Goal: Transaction & Acquisition: Obtain resource

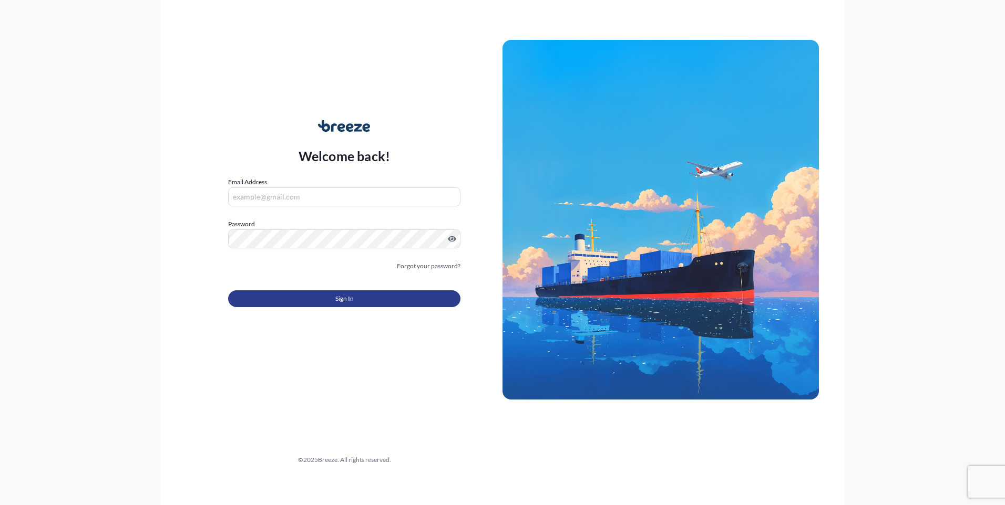
type input "[PERSON_NAME][EMAIL_ADDRESS][PERSON_NAME][DOMAIN_NAME]"
click at [383, 298] on button "Sign In" at bounding box center [344, 299] width 232 height 17
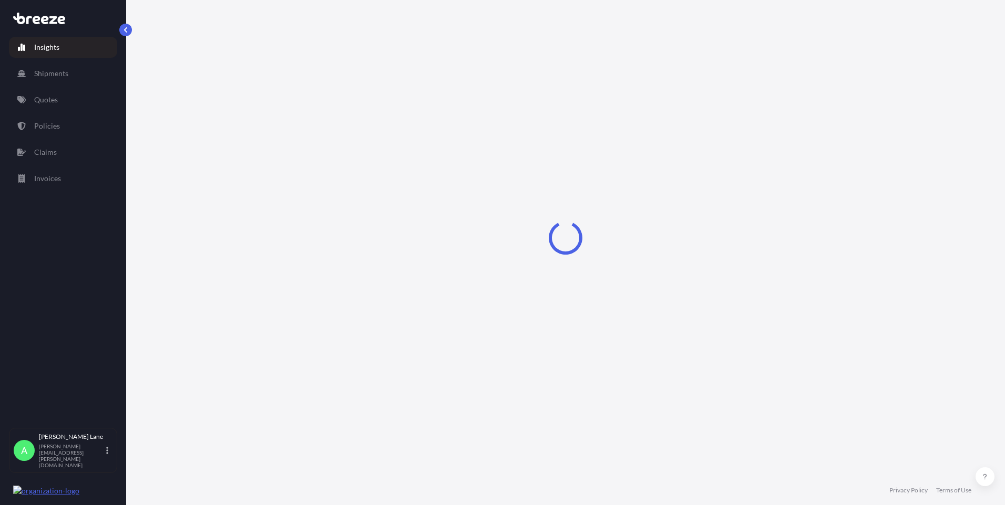
select select "2025"
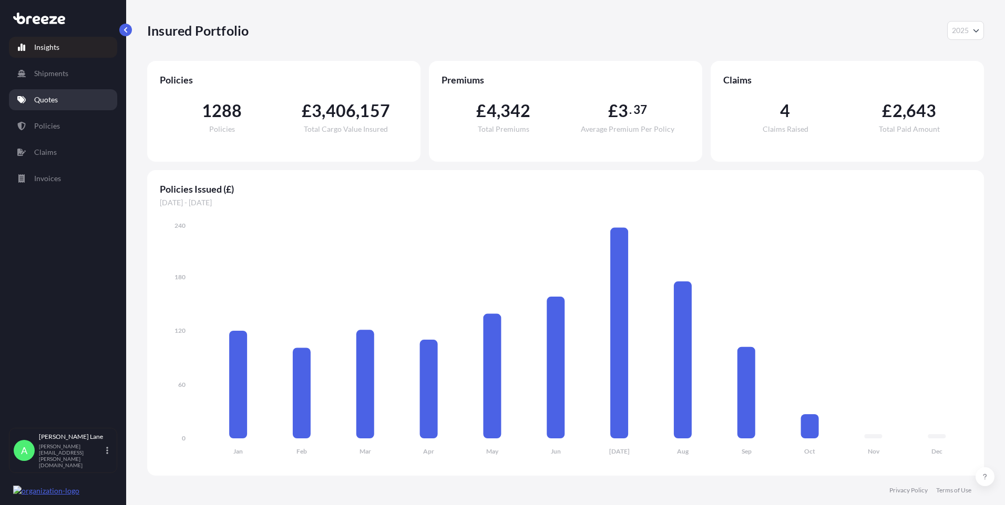
click at [72, 103] on link "Quotes" at bounding box center [63, 99] width 108 height 21
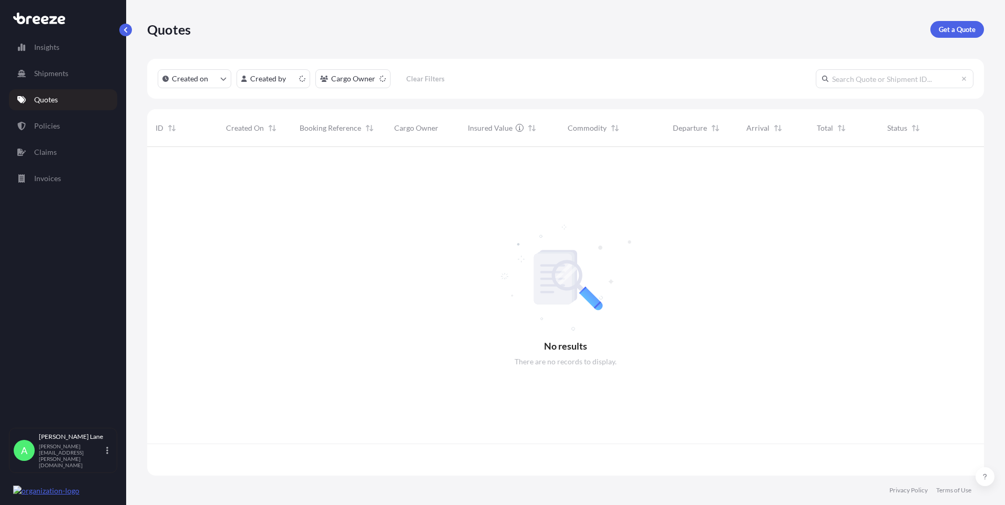
scroll to position [327, 829]
click at [943, 29] on p "Get a Quote" at bounding box center [956, 29] width 37 height 11
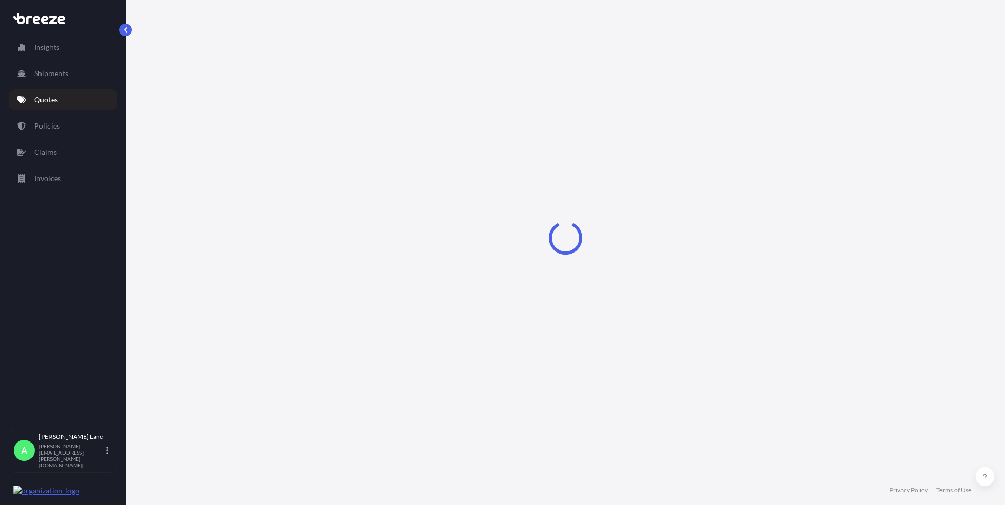
select select "Road"
select select "1"
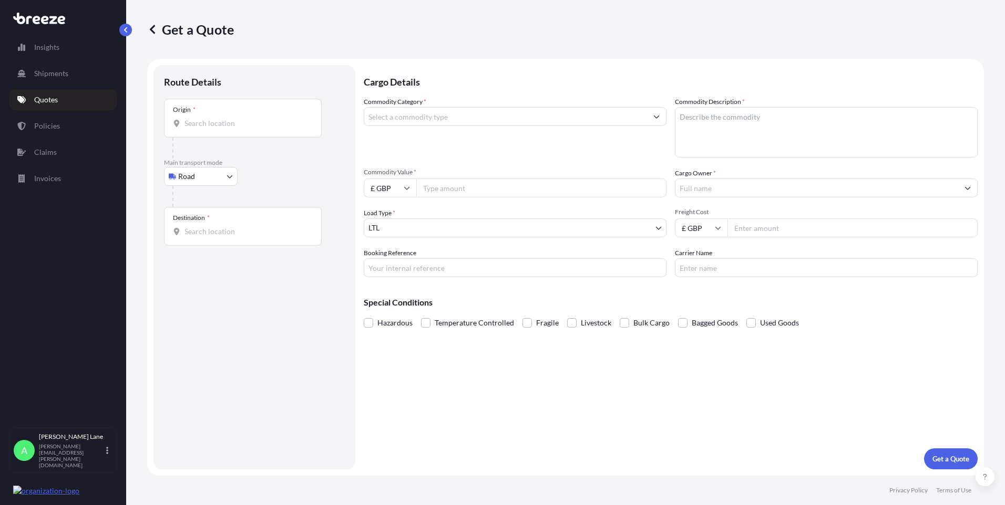
click at [243, 129] on div "Origin *" at bounding box center [243, 118] width 158 height 39
click at [243, 129] on input "Origin *" at bounding box center [246, 123] width 124 height 11
paste input "SG5 3HR"
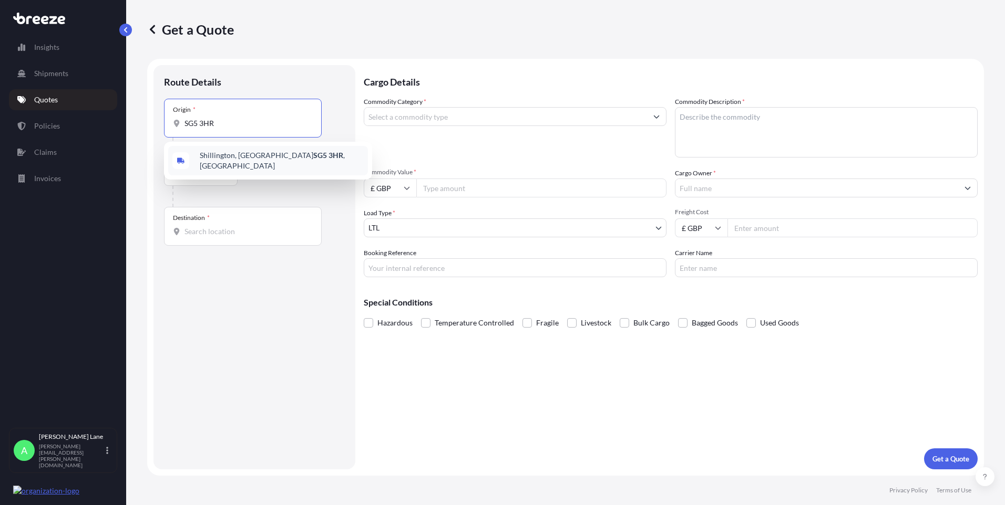
click at [229, 163] on span "[STREET_ADDRESS]" at bounding box center [282, 160] width 164 height 21
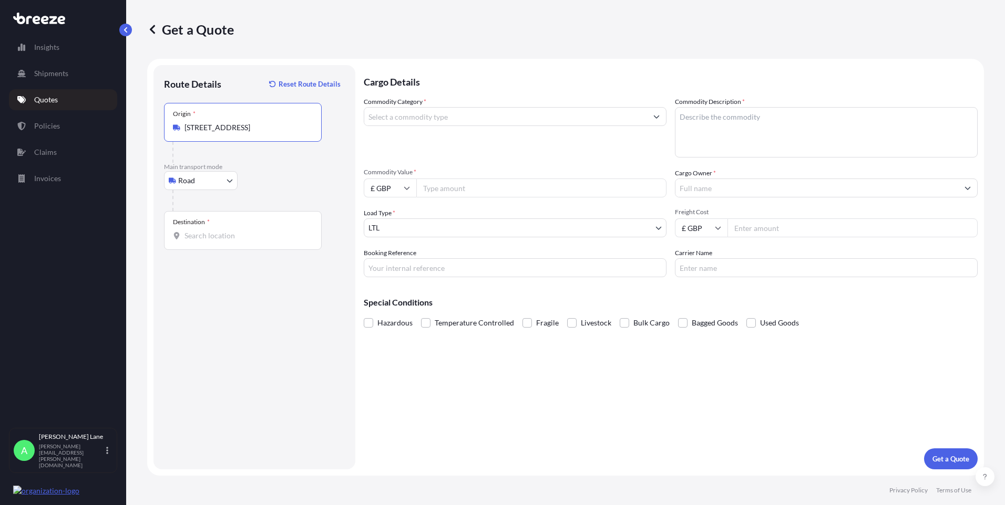
type input "[STREET_ADDRESS]"
click at [236, 159] on b "[STREET_ADDRESS]" at bounding box center [233, 162] width 66 height 9
paste input "NN3 6RZ"
click at [236, 274] on span "[STREET_ADDRESS]" at bounding box center [282, 273] width 164 height 21
type input "[STREET_ADDRESS]"
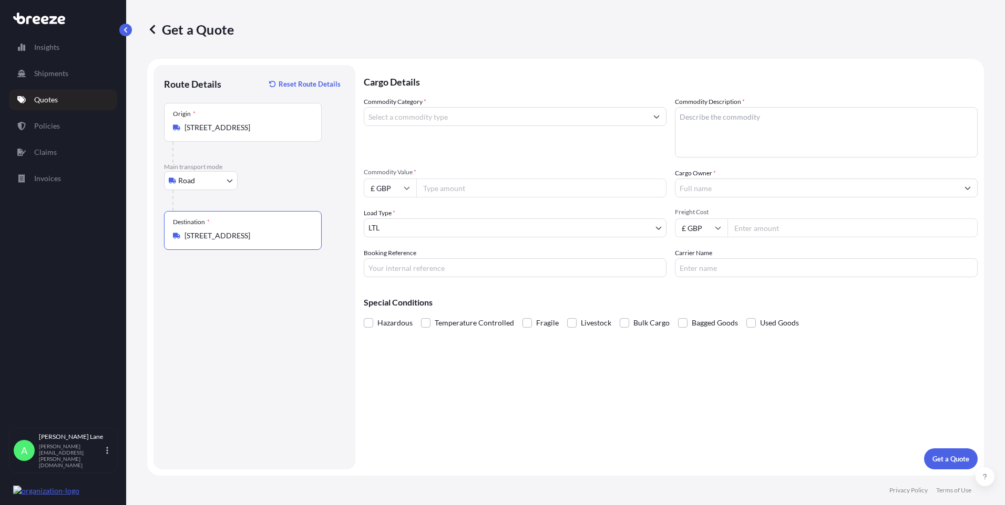
click at [487, 124] on input "Commodity Category *" at bounding box center [505, 116] width 283 height 19
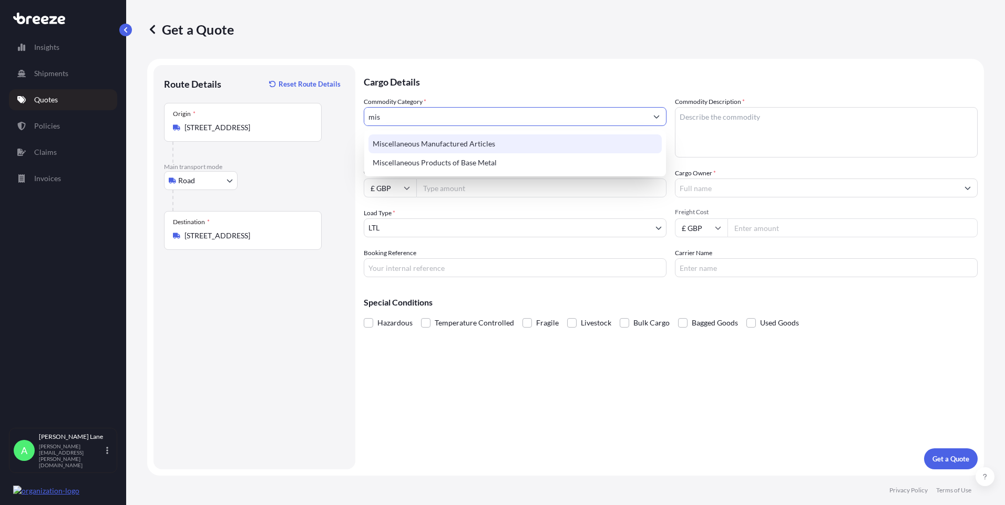
click at [470, 141] on div "Miscellaneous Manufactured Articles" at bounding box center [514, 144] width 293 height 19
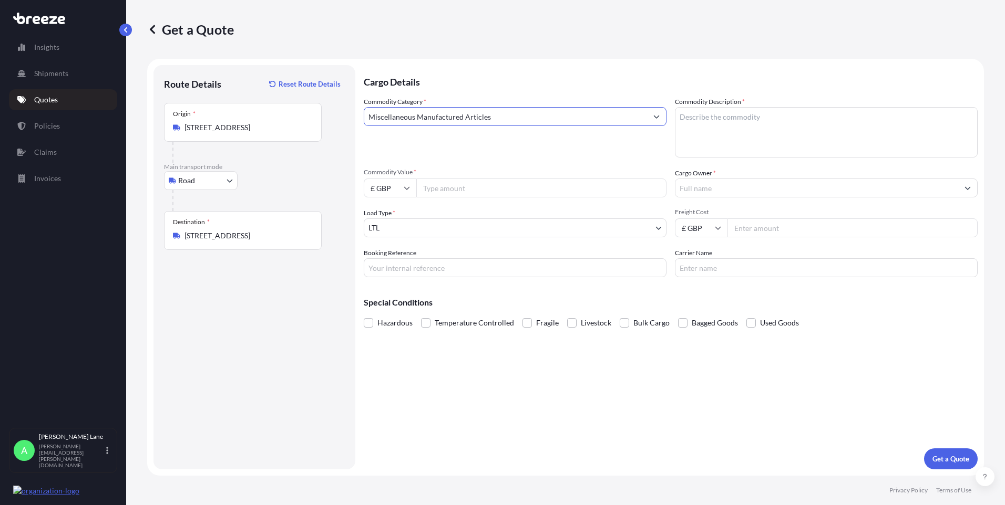
type input "Miscellaneous Manufactured Articles"
click at [463, 184] on input "Commodity Value *" at bounding box center [541, 188] width 250 height 19
type input "7000"
click at [496, 275] on input "Booking Reference" at bounding box center [515, 268] width 303 height 19
paste input "1899202"
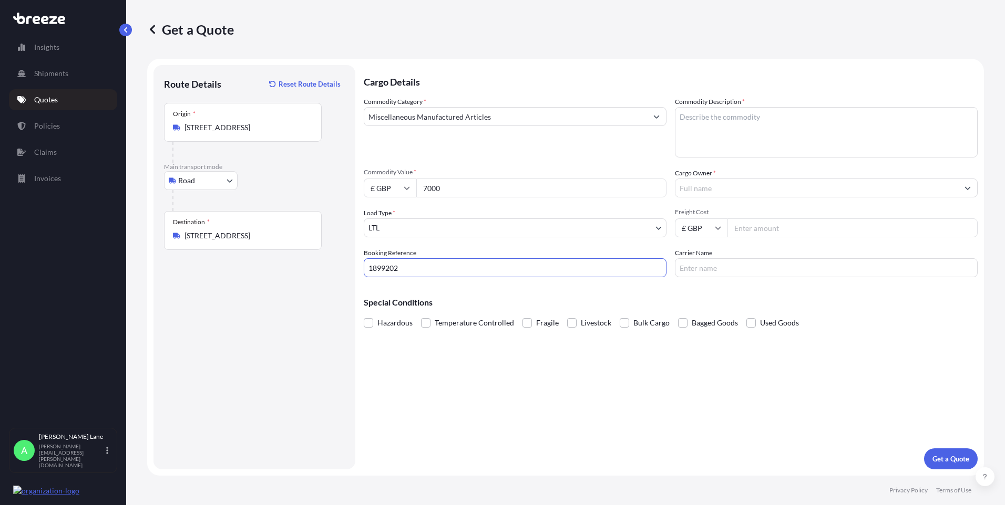
type input "1899202"
click at [715, 142] on textarea "Commodity Description *" at bounding box center [826, 132] width 303 height 50
paste textarea "DENTAL EQUIPMENT"
type textarea "DENTAL EQUIPMENT"
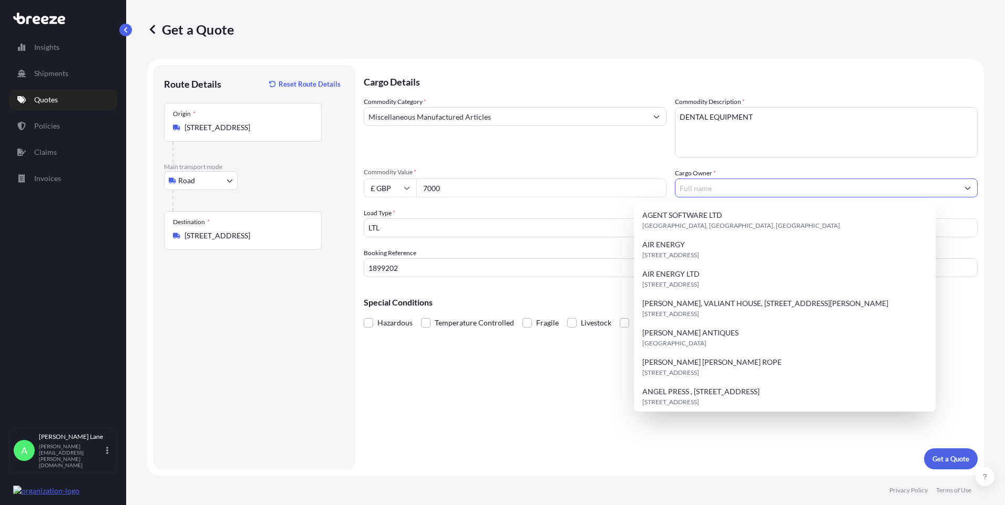
click at [708, 190] on input "Cargo Owner *" at bounding box center [816, 188] width 283 height 19
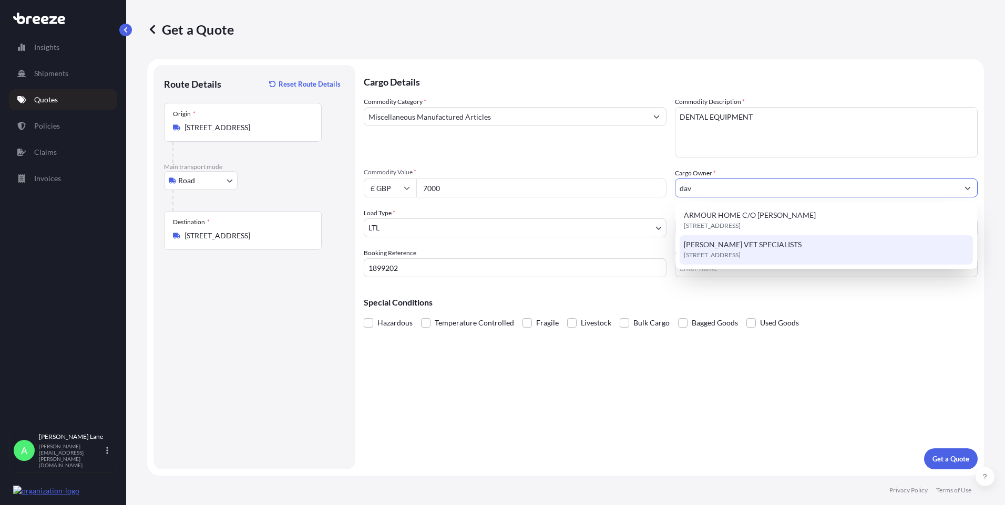
click at [739, 252] on span "[STREET_ADDRESS]" at bounding box center [712, 255] width 57 height 11
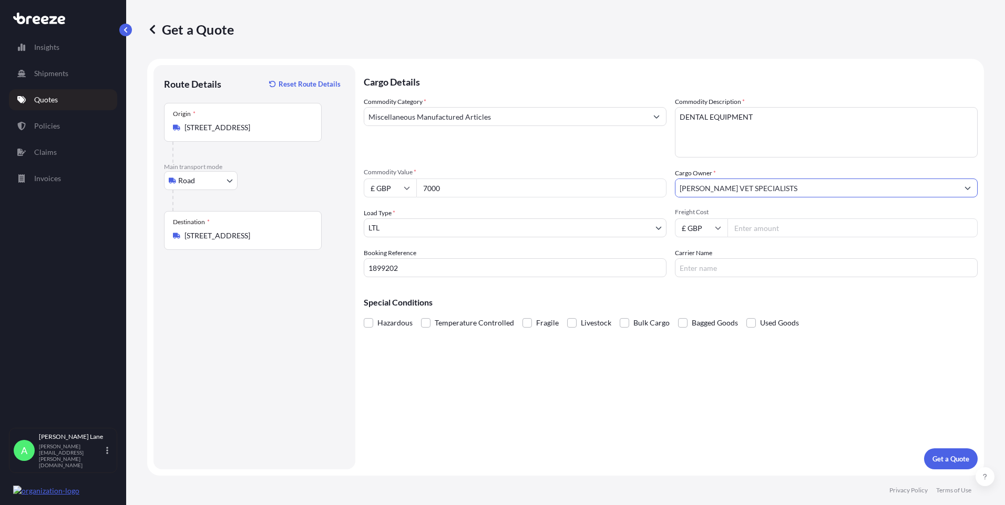
type input "[PERSON_NAME] VET SPECIALISTS"
click at [768, 223] on input "Freight Cost" at bounding box center [852, 228] width 250 height 19
type input "164.31"
click at [700, 266] on input "Carrier Name" at bounding box center [826, 268] width 303 height 19
type input "fedex"
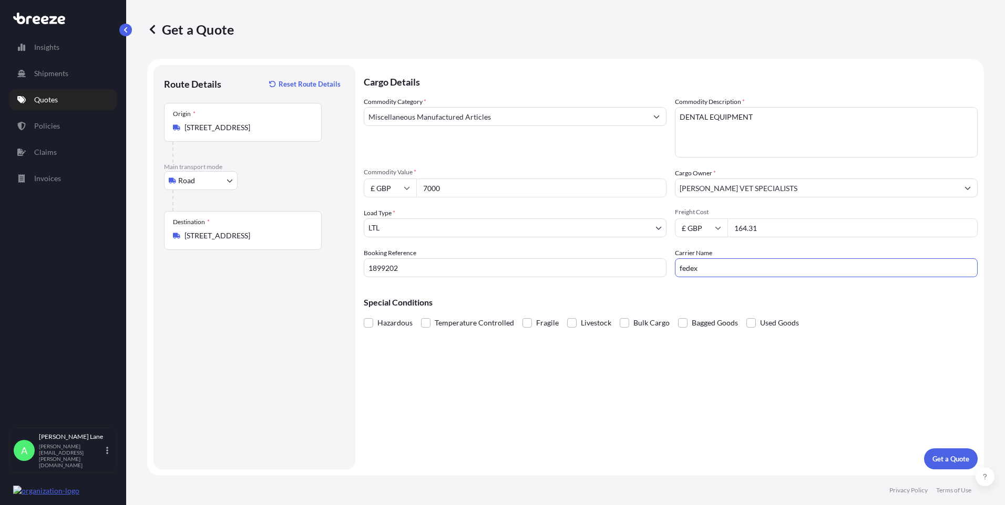
click at [693, 488] on footer "Privacy Policy Terms of Use" at bounding box center [565, 490] width 878 height 29
click at [943, 459] on p "Get a Quote" at bounding box center [950, 459] width 37 height 11
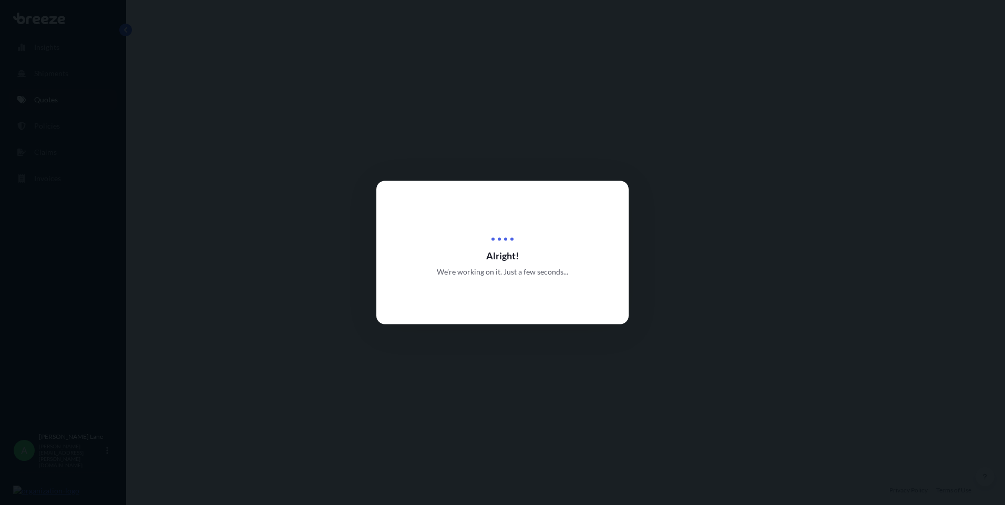
select select "Road"
select select "1"
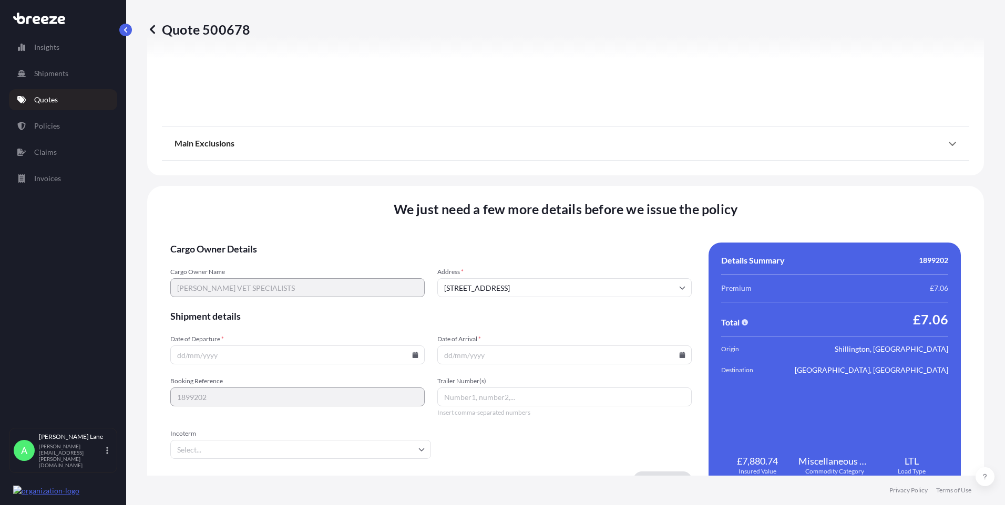
scroll to position [1162, 0]
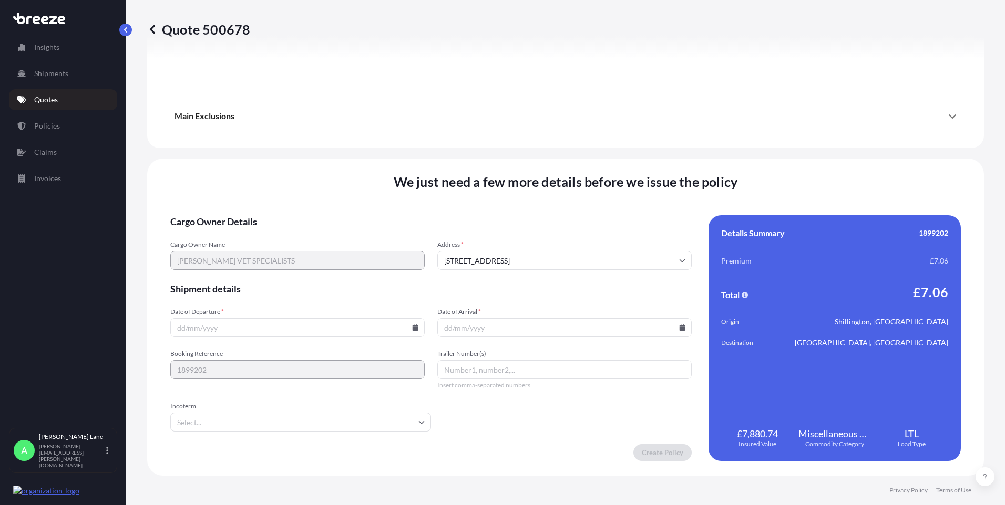
click at [417, 328] on input "Date of Departure *" at bounding box center [297, 327] width 254 height 19
click at [414, 328] on icon at bounding box center [415, 328] width 6 height 6
click at [227, 216] on button "6" at bounding box center [222, 214] width 17 height 17
type input "[DATE]"
click at [231, 421] on input "Incoterm" at bounding box center [300, 422] width 261 height 19
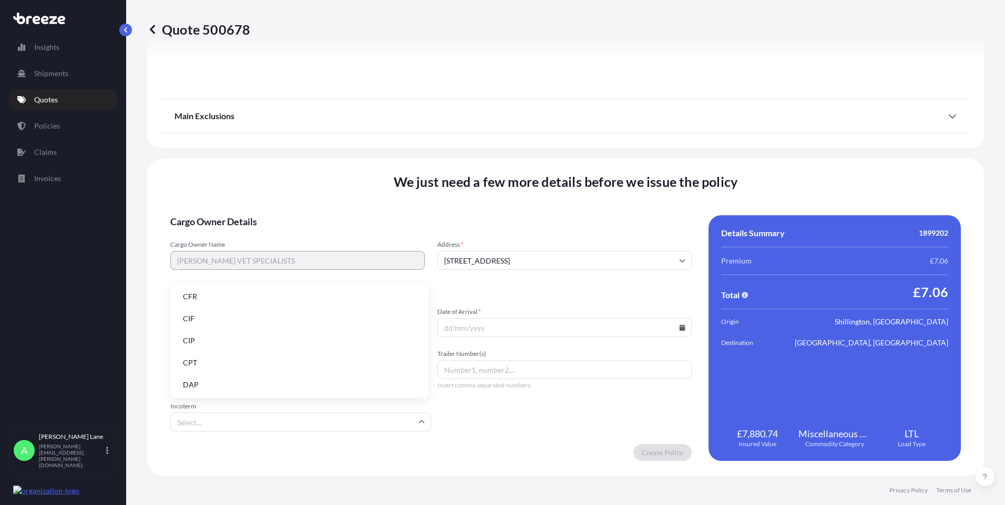
click at [230, 387] on li "DAP" at bounding box center [299, 385] width 250 height 20
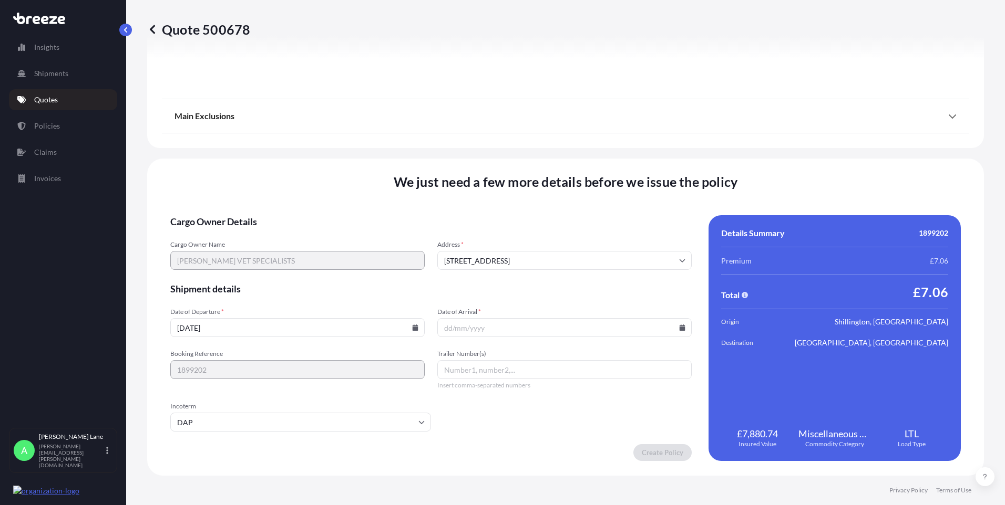
paste input "393923223590"
type input "393923223590"
click at [679, 328] on icon at bounding box center [682, 328] width 6 height 6
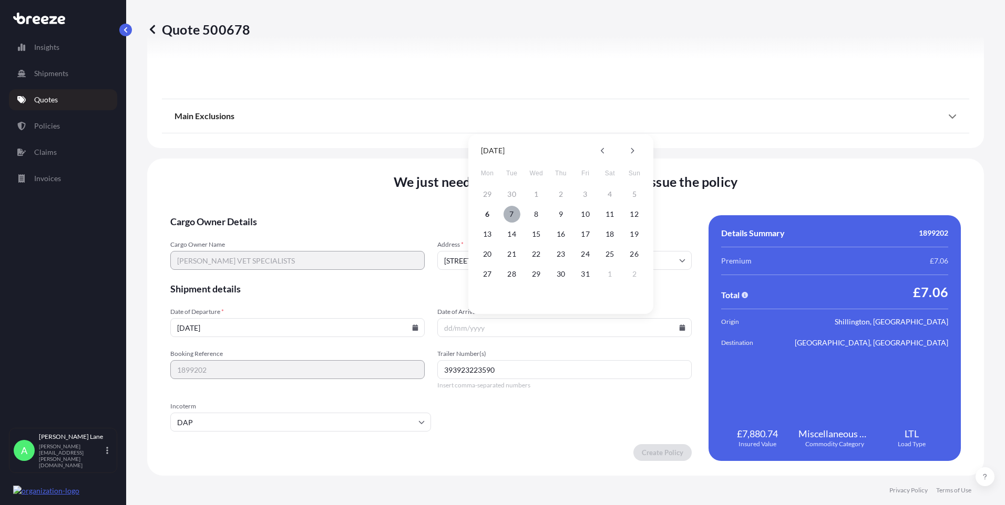
click at [511, 212] on button "7" at bounding box center [511, 214] width 17 height 17
type input "[DATE]"
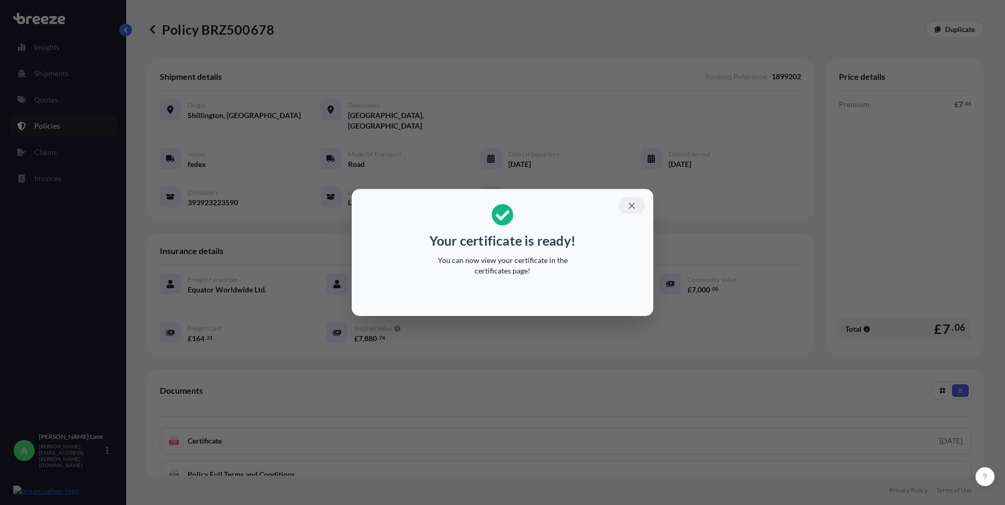
click at [636, 206] on button "button" at bounding box center [631, 206] width 26 height 17
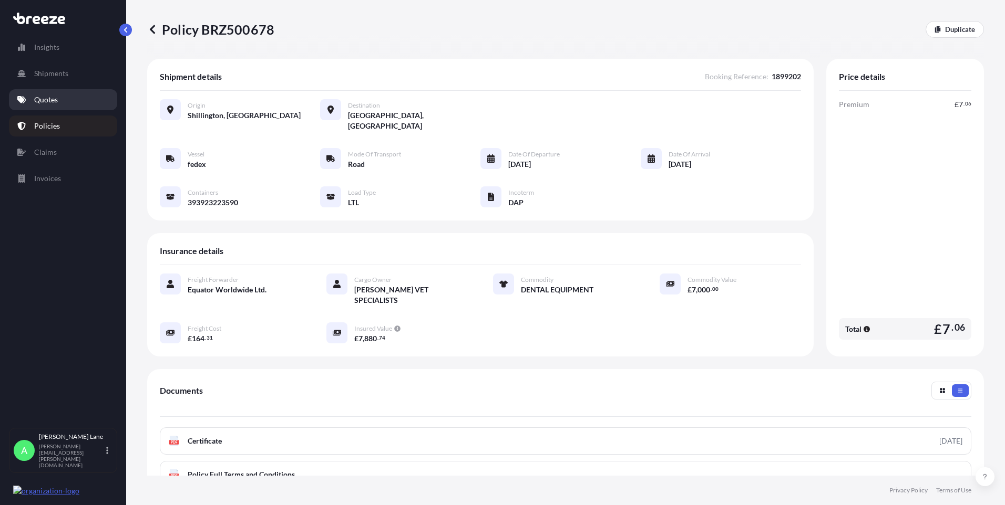
click at [45, 101] on p "Quotes" at bounding box center [46, 100] width 24 height 11
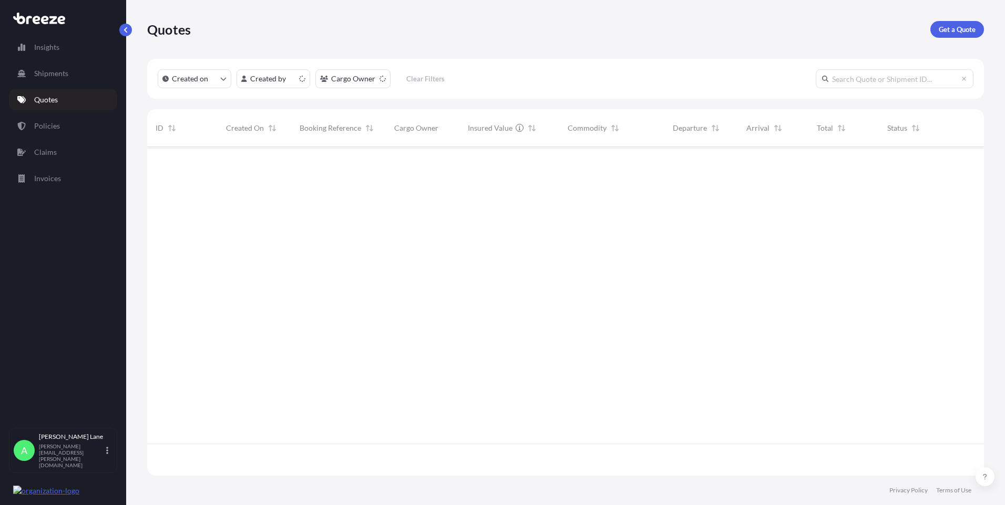
scroll to position [327, 829]
click at [937, 37] on link "Get a Quote" at bounding box center [957, 29] width 54 height 17
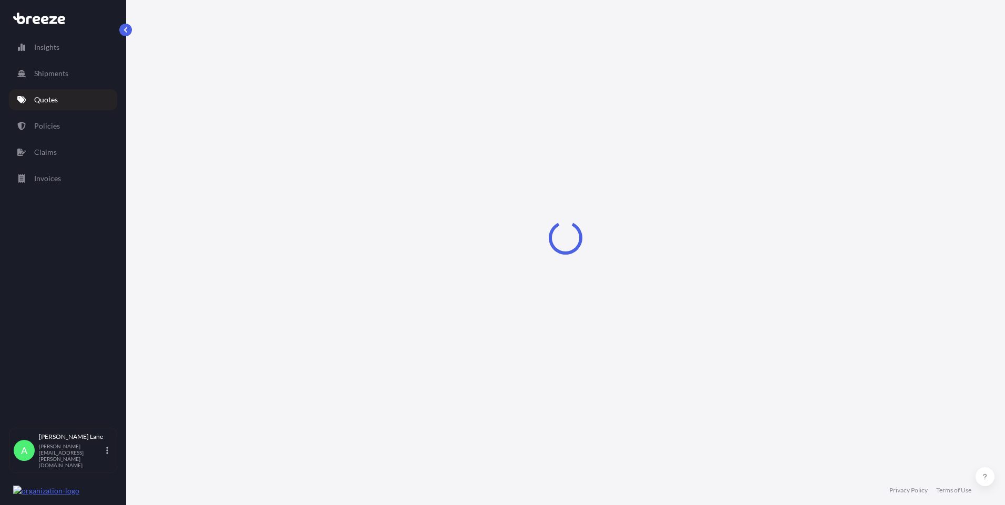
select select "Road"
select select "1"
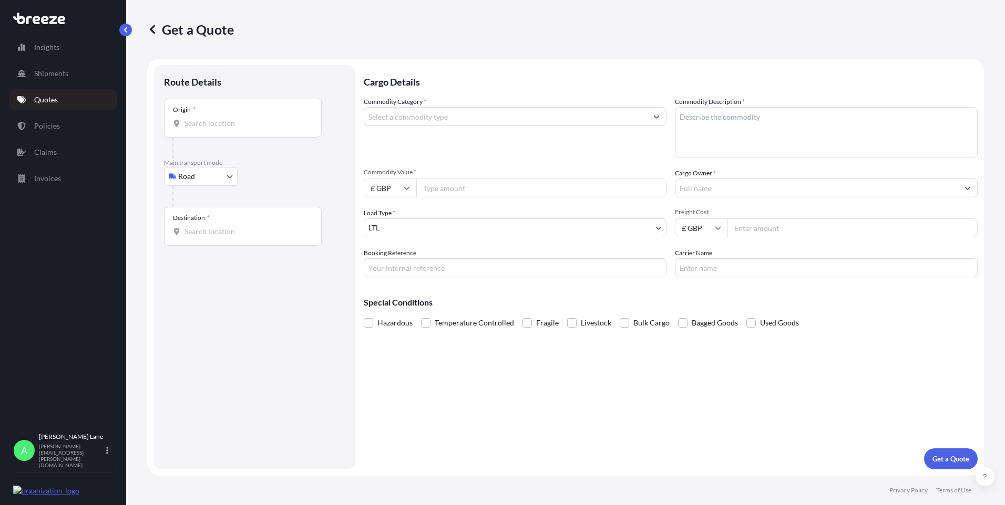
click at [219, 175] on body "Insights Shipments Quotes Policies Claims Invoices A [PERSON_NAME] [PERSON_NAME…" at bounding box center [502, 252] width 1005 height 505
click at [200, 221] on div "Air" at bounding box center [200, 222] width 65 height 19
select select "Air"
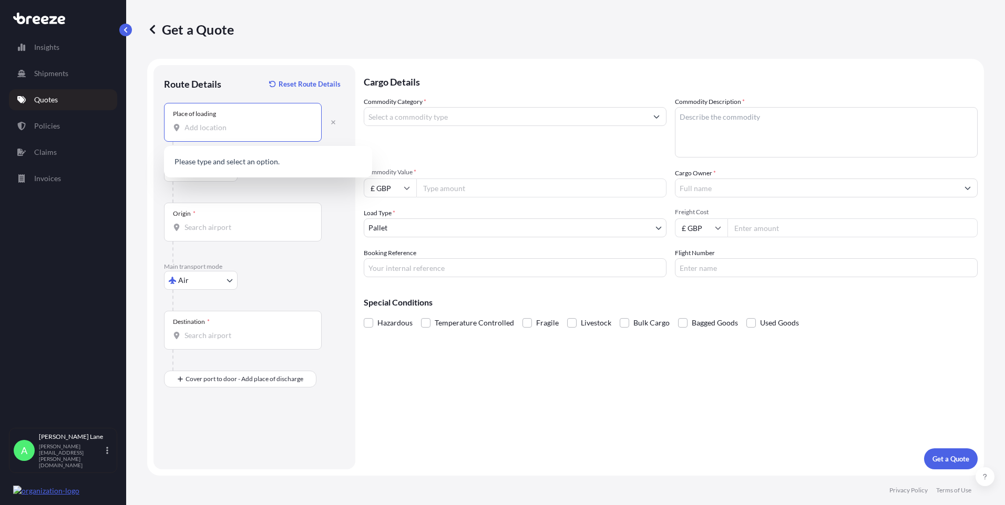
paste input "SG13 7UB"
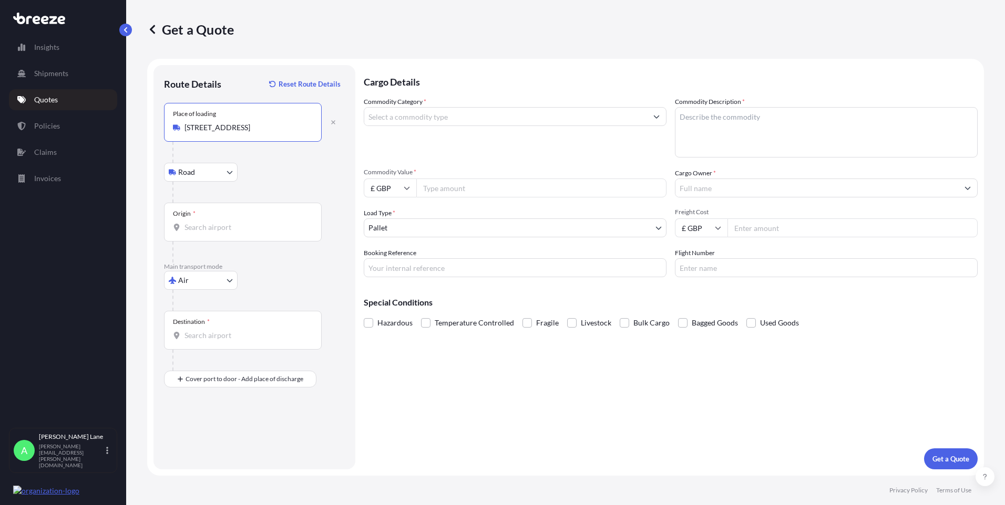
type input "[STREET_ADDRESS]"
click at [243, 234] on div "Origin *" at bounding box center [243, 222] width 158 height 39
click at [243, 233] on input "Origin *" at bounding box center [246, 227] width 124 height 11
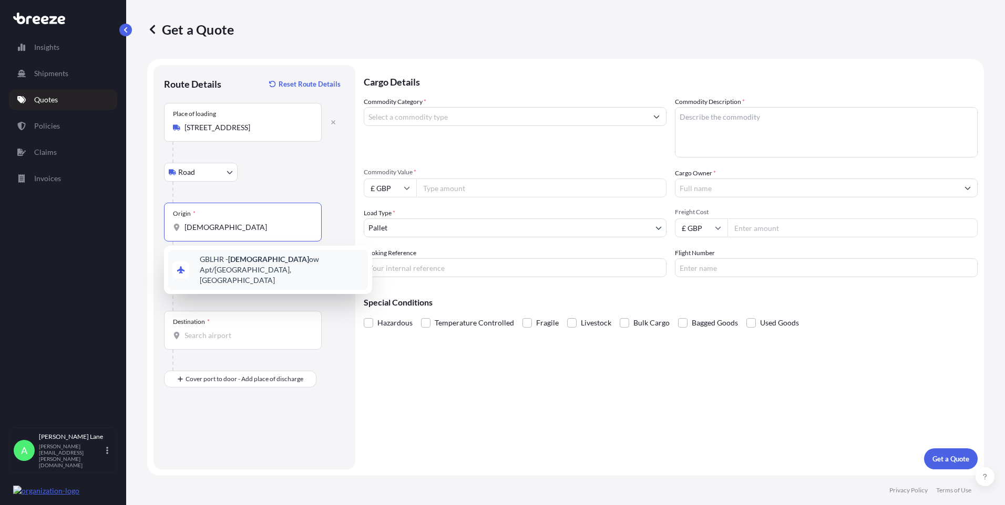
click at [242, 268] on div "GBLHR - Heathr ow Apt/[GEOGRAPHIC_DATA], [GEOGRAPHIC_DATA]" at bounding box center [268, 270] width 200 height 40
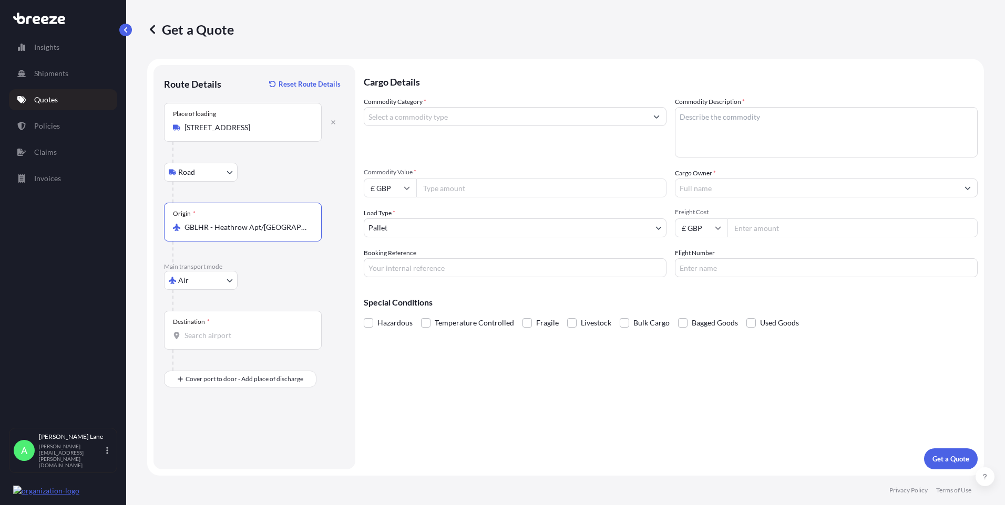
type input "GBLHR - Heathrow Apt/[GEOGRAPHIC_DATA], [GEOGRAPHIC_DATA]"
click at [247, 337] on input "Destination *" at bounding box center [246, 335] width 124 height 11
paste input "St. [PERSON_NAME]"
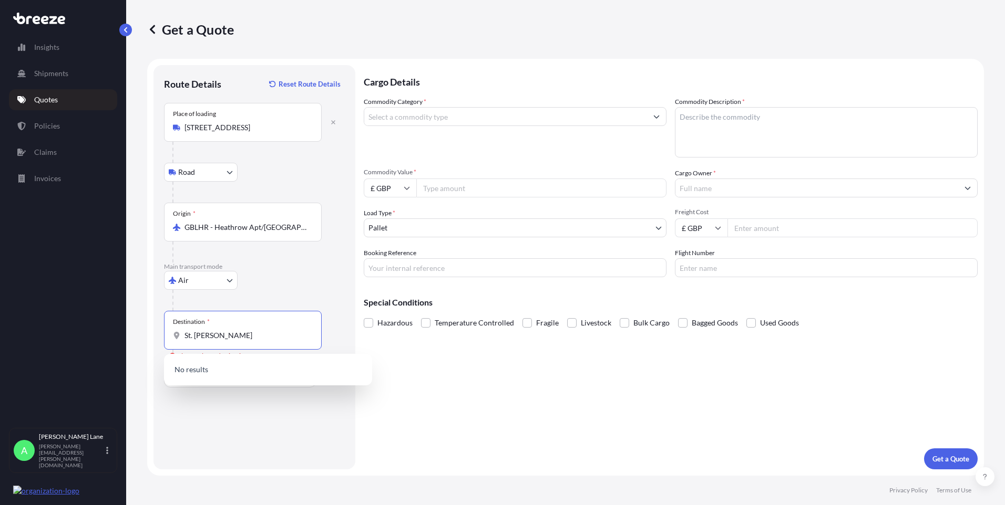
drag, startPoint x: 231, startPoint y: 337, endPoint x: 146, endPoint y: 342, distance: 85.2
click at [146, 342] on div "Get a Quote Route Details Reset Route Details Place of loading [GEOGRAPHIC_DATA…" at bounding box center [565, 238] width 878 height 476
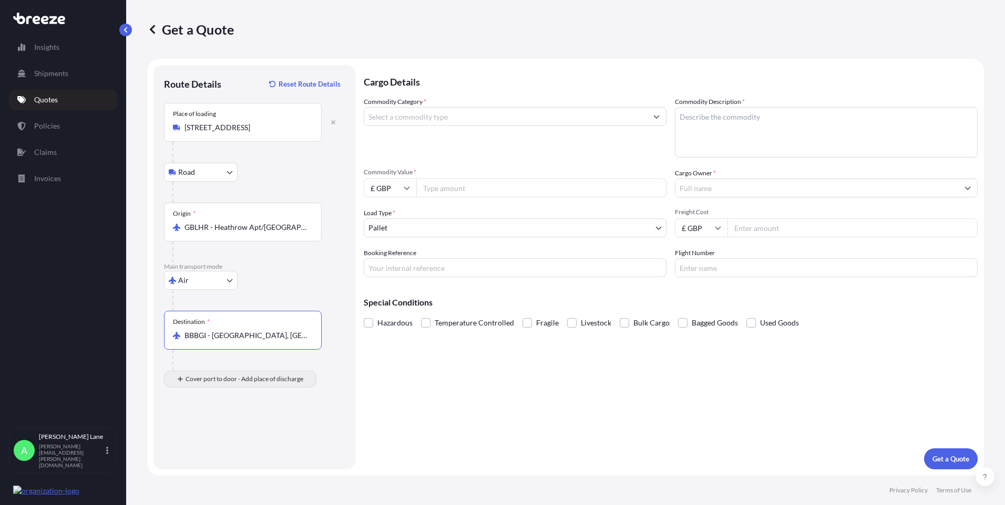
type input "BBBGI - [GEOGRAPHIC_DATA], [GEOGRAPHIC_DATA]"
drag, startPoint x: 268, startPoint y: 441, endPoint x: 215, endPoint y: 439, distance: 53.6
click at [215, 439] on input "Place of Discharge" at bounding box center [246, 435] width 124 height 11
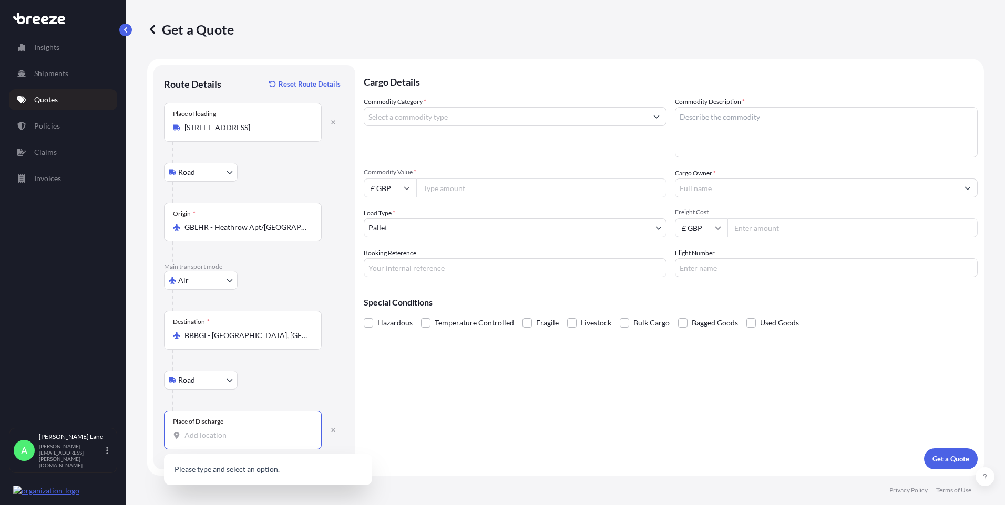
paste input "St. [PERSON_NAME]"
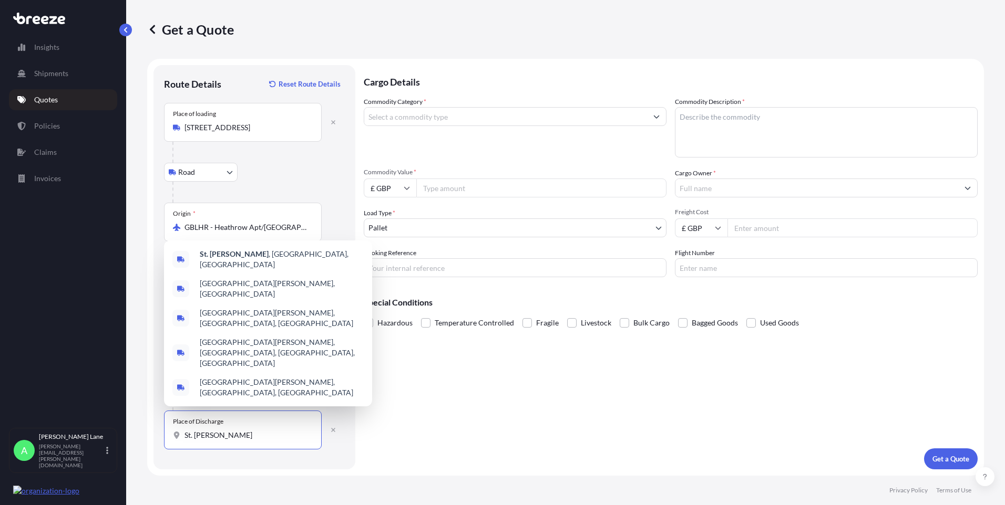
drag, startPoint x: 239, startPoint y: 436, endPoint x: 170, endPoint y: 440, distance: 69.0
click at [170, 440] on div "Place of Discharge St. [PERSON_NAME]" at bounding box center [243, 430] width 158 height 39
paste input "BB22026"
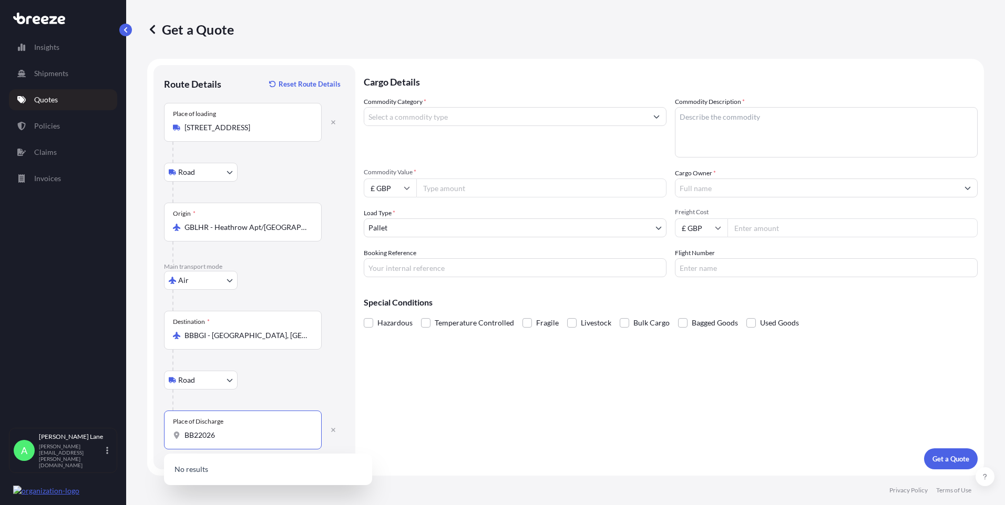
drag, startPoint x: 197, startPoint y: 438, endPoint x: 159, endPoint y: 439, distance: 37.3
click at [159, 439] on div "Route Details Reset Route Details Place of loading [GEOGRAPHIC_DATA] Rail Origi…" at bounding box center [254, 267] width 202 height 405
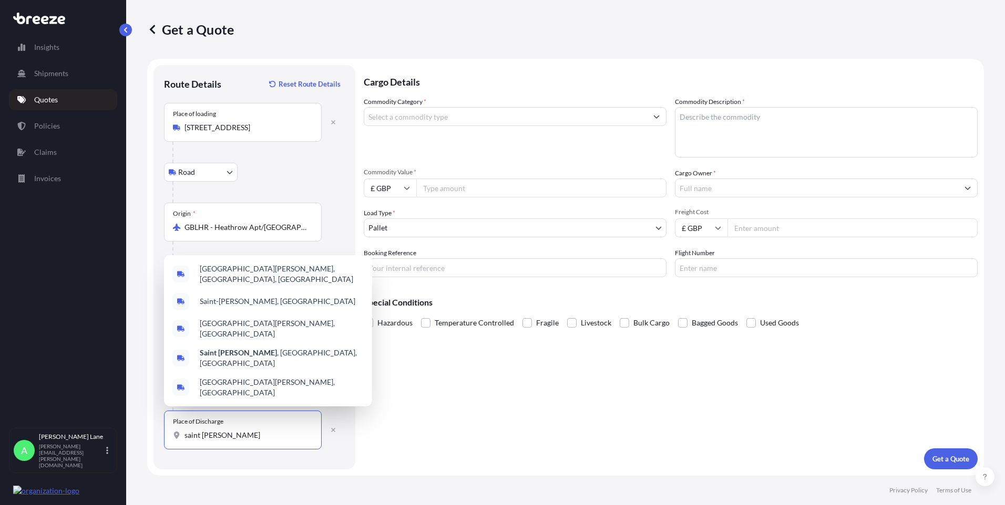
drag, startPoint x: 237, startPoint y: 434, endPoint x: 160, endPoint y: 436, distance: 77.3
click at [160, 436] on div "Route Details Reset Route Details Place of loading [GEOGRAPHIC_DATA] Rail Origi…" at bounding box center [254, 267] width 202 height 405
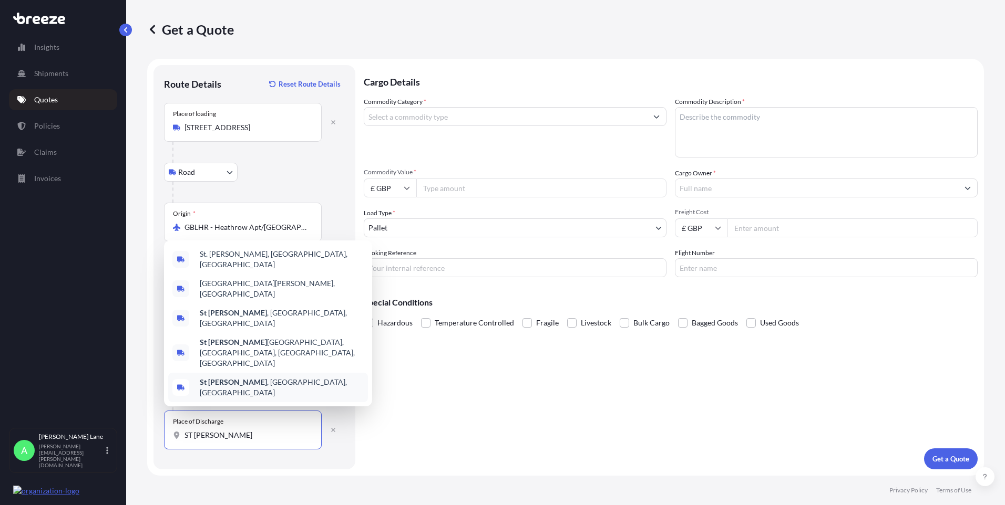
click at [165, 438] on div "Place of Discharge ST [PERSON_NAME]" at bounding box center [243, 430] width 158 height 39
paste input "4A [GEOGRAPHIC_DATA]"
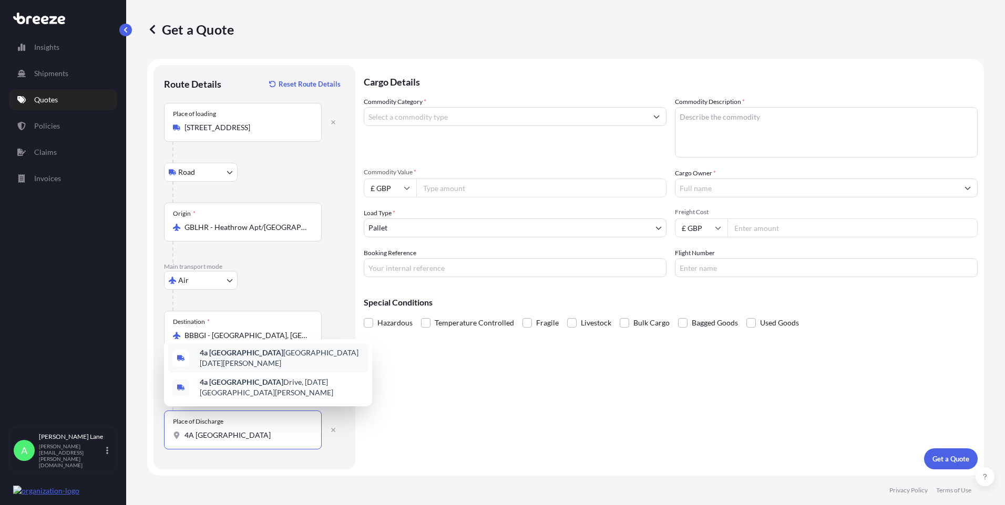
click at [224, 365] on span "[STREET_ADDRESS][DATE][PERSON_NAME]" at bounding box center [282, 358] width 164 height 21
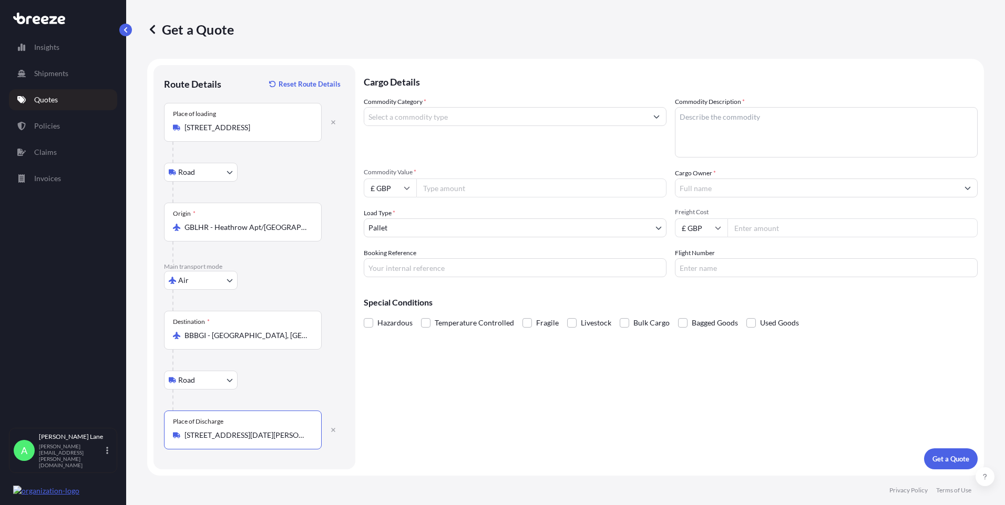
type input "[STREET_ADDRESS][DATE][PERSON_NAME]"
click at [410, 123] on input "Commodity Category *" at bounding box center [505, 116] width 283 height 19
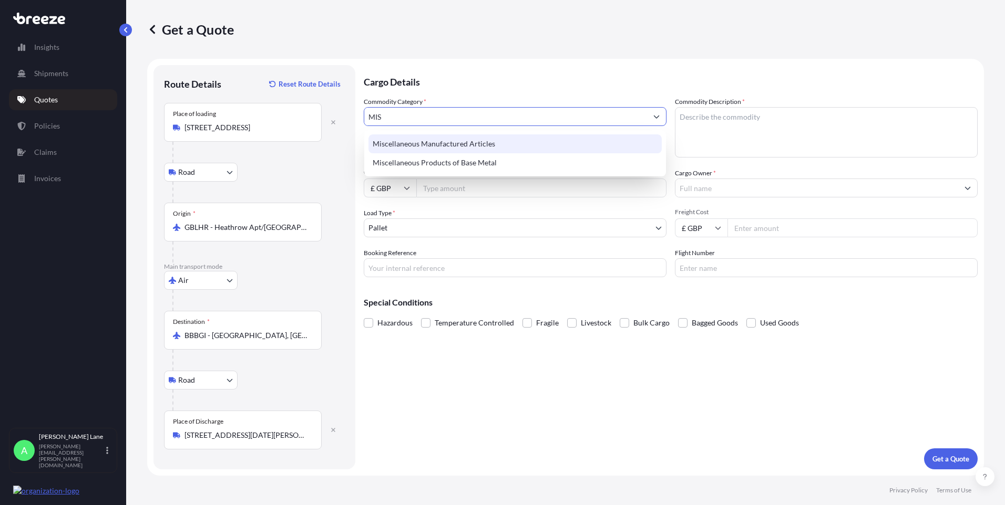
click at [416, 148] on div "Miscellaneous Manufactured Articles" at bounding box center [514, 144] width 293 height 19
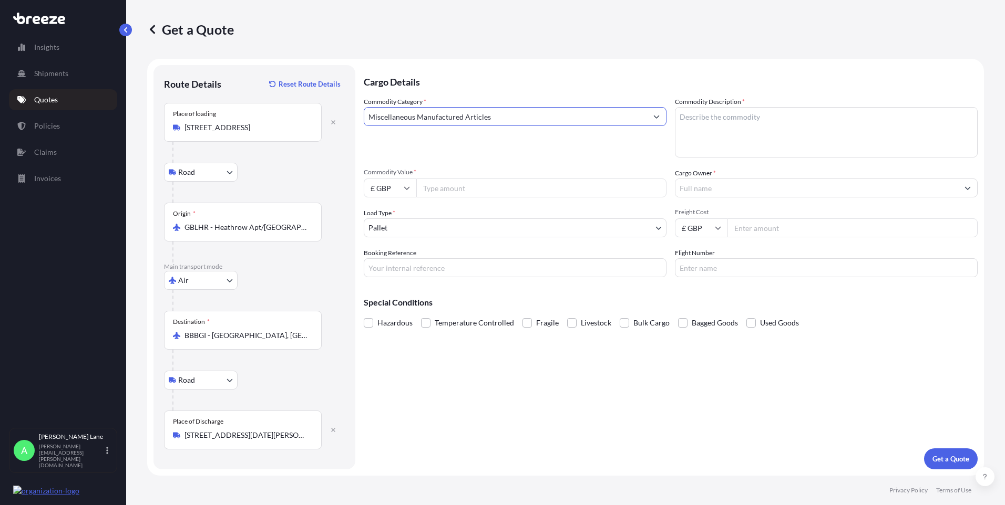
type input "Miscellaneous Manufactured Articles"
click at [449, 191] on input "Commodity Value *" at bounding box center [541, 188] width 250 height 19
type input "760.98"
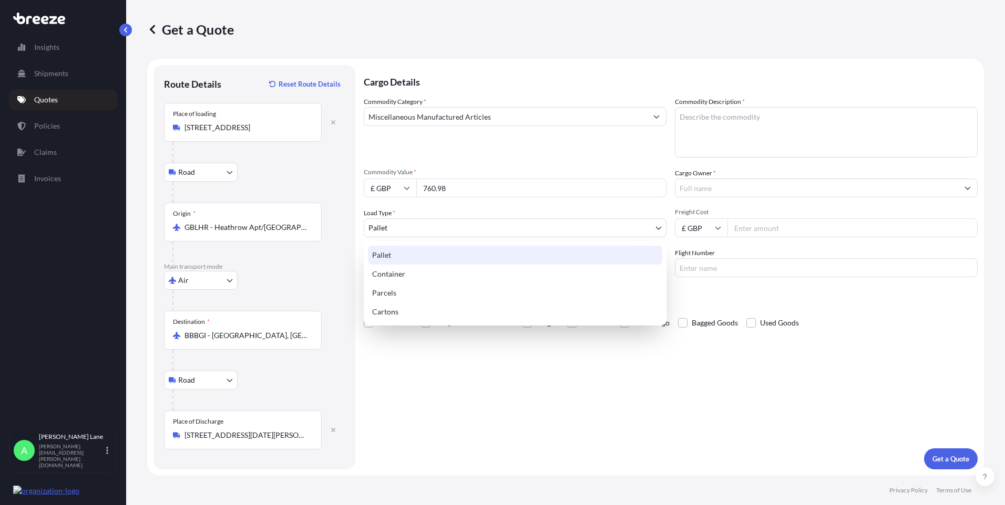
click at [454, 226] on body "2 options available. Insights Shipments Quotes Policies Claims Invoices A [PERS…" at bounding box center [502, 252] width 1005 height 505
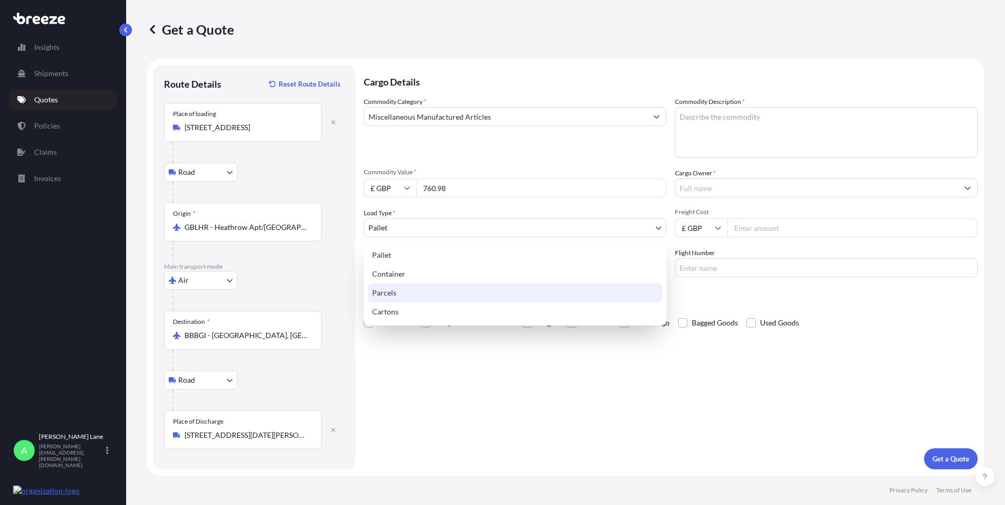
click at [396, 298] on div "Parcels" at bounding box center [515, 293] width 294 height 19
select select "3"
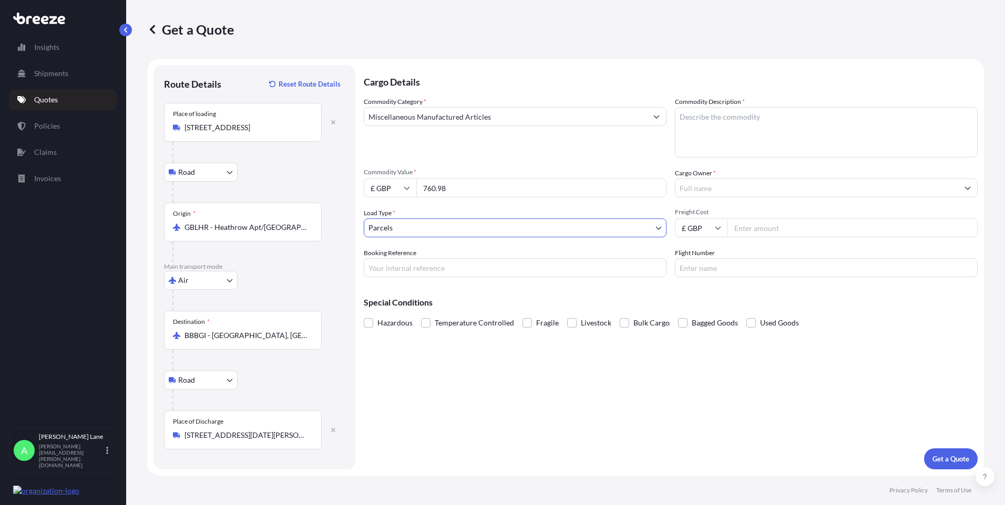
click at [411, 275] on input "Booking Reference" at bounding box center [515, 268] width 303 height 19
paste input "1899181"
type input "1899181"
click at [713, 144] on textarea "Commodity Description *" at bounding box center [826, 132] width 303 height 50
paste textarea "Throttle Valve - MCO-S6510-12-1/2-[PERSON_NAME]"
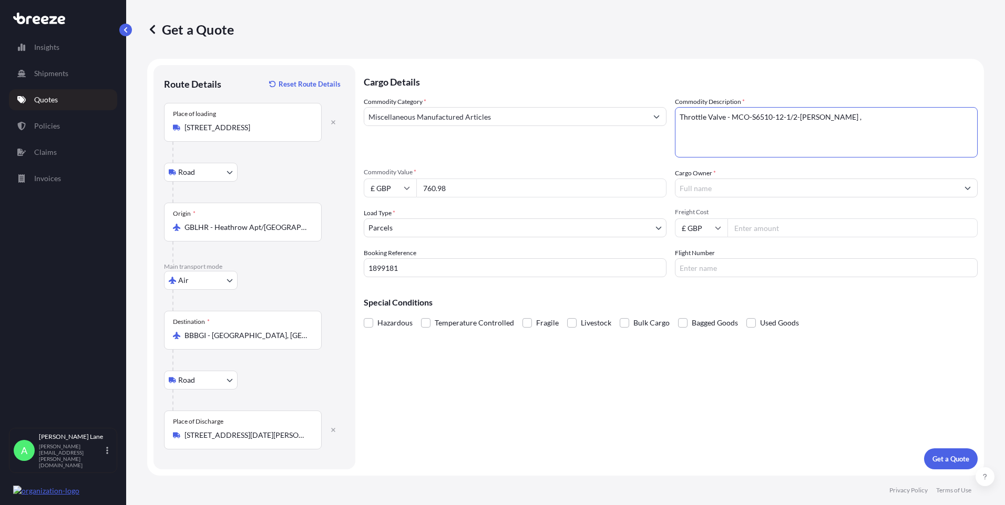
paste textarea "2/2-WAY SOLENOID VALVE-6281- 230V 3/8""
paste textarea "PRESSURE CONTROL VALVE"
paste textarea "TECALAN TUBE 8 X 1.5"
paste textarea "TECALAN-TUBE 12,0 X 2,0"
paste textarea "3/2 - WAY SOLENOID 230V"
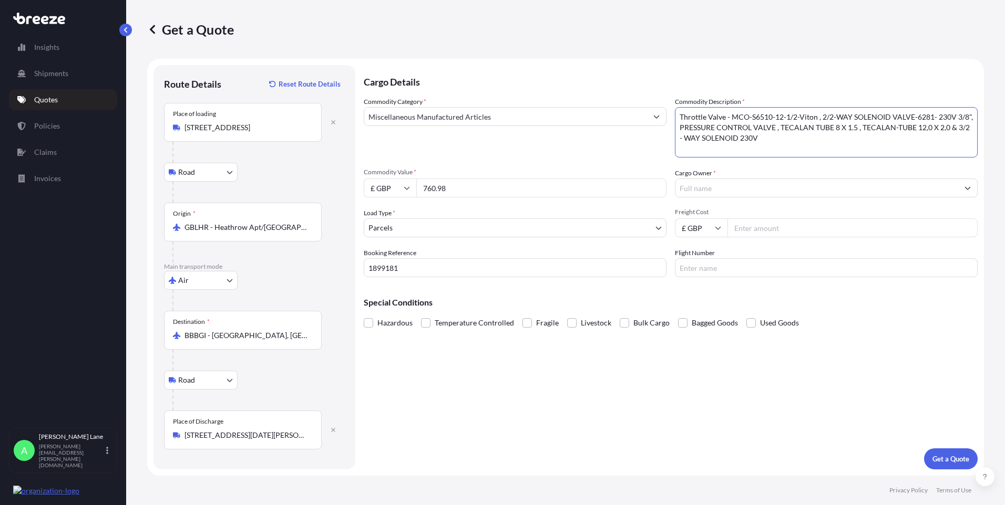
type textarea "Throttle Valve - MCO-S6510-12-1/2-Viton , 2/2-WAY SOLENOID VALVE-6281- 230V 3/8…"
click at [728, 192] on input "Cargo Owner *" at bounding box center [816, 188] width 283 height 19
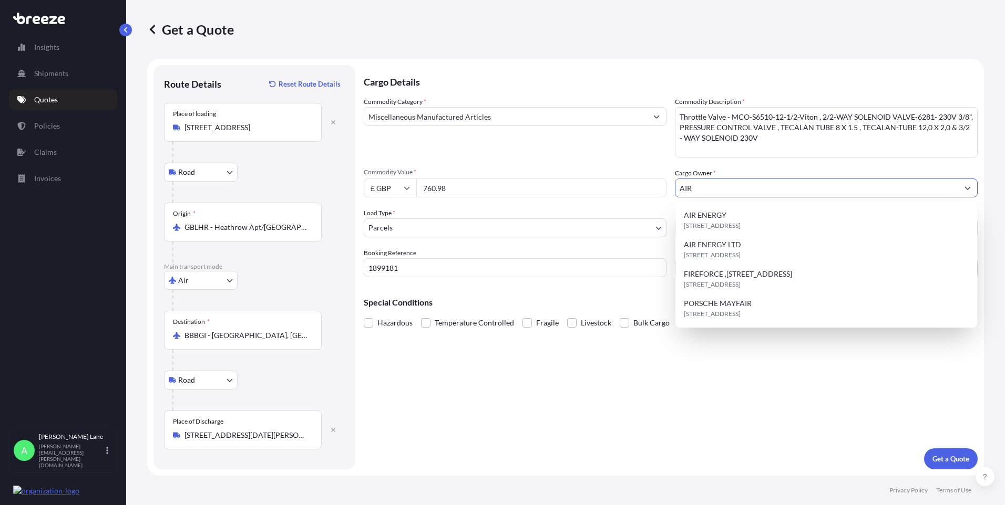
type input "AIR"
click at [857, 128] on textarea "Throttle Valve - MCO-S6510-12-1/2-Viton , 2/2-WAY SOLENOID VALVE-6281- 230V 3/8…" at bounding box center [826, 132] width 303 height 50
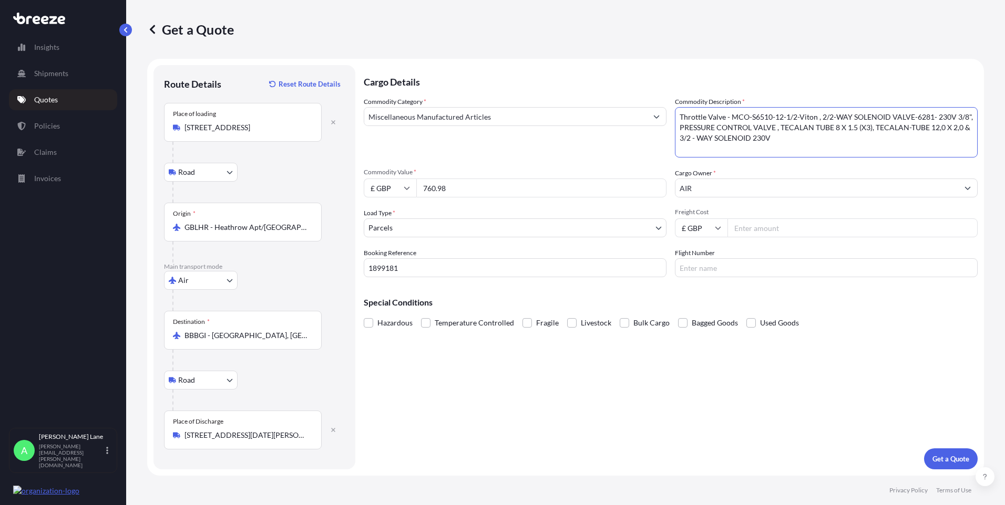
click at [960, 128] on textarea "Throttle Valve - MCO-S6510-12-1/2-Viton , 2/2-WAY SOLENOID VALVE-6281- 230V 3/8…" at bounding box center [826, 132] width 303 height 50
click at [823, 144] on textarea "Throttle Valve - MCO-S6510-12-1/2-Viton , 2/2-WAY SOLENOID VALVE-6281- 230V 3/8…" at bounding box center [826, 132] width 303 height 50
type textarea "Throttle Valve - MCO-S6510-12-1/2-Viton , 2/2-WAY SOLENOID VALVE-6281- 230V 3/8…"
click at [723, 194] on input "AIR" at bounding box center [816, 188] width 283 height 19
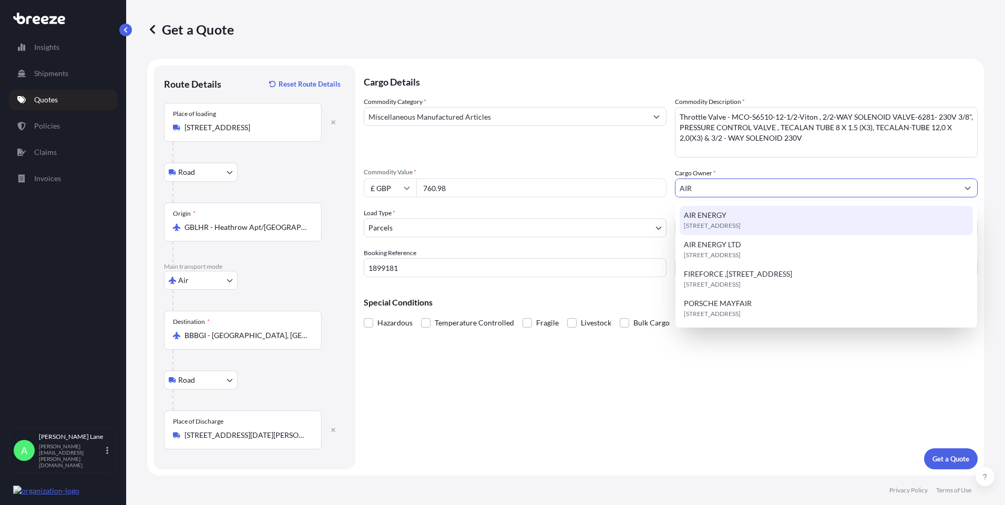
click at [723, 213] on span "AIR ENERGY" at bounding box center [705, 215] width 43 height 11
type input "AIR ENERGY"
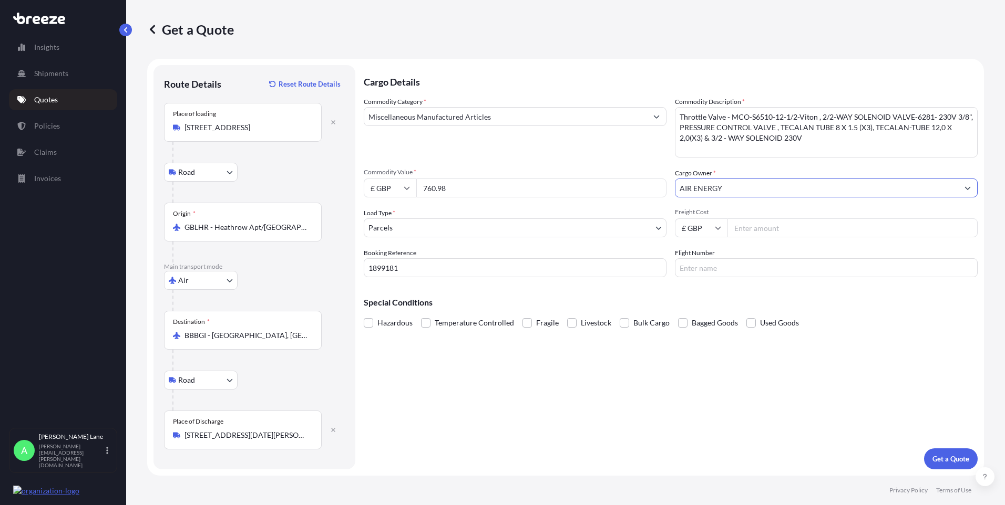
click at [755, 228] on input "Freight Cost" at bounding box center [852, 228] width 250 height 19
type input "161.85"
click at [700, 266] on input "Flight Number" at bounding box center [826, 268] width 303 height 19
drag, startPoint x: 700, startPoint y: 266, endPoint x: 644, endPoint y: 273, distance: 57.2
click at [644, 273] on div "Commodity Category * Miscellaneous Manufactured Articles Commodity Description …" at bounding box center [671, 187] width 614 height 181
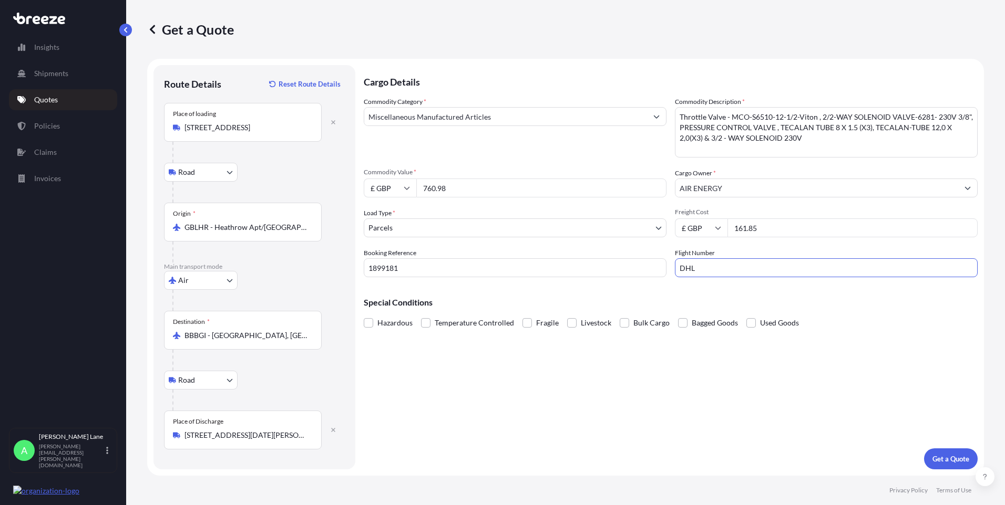
type input "DHL"
click at [596, 372] on div "Cargo Details Commodity Category * Miscellaneous Manufactured Articles Commodit…" at bounding box center [671, 267] width 614 height 405
click at [954, 464] on p "Get a Quote" at bounding box center [950, 459] width 37 height 11
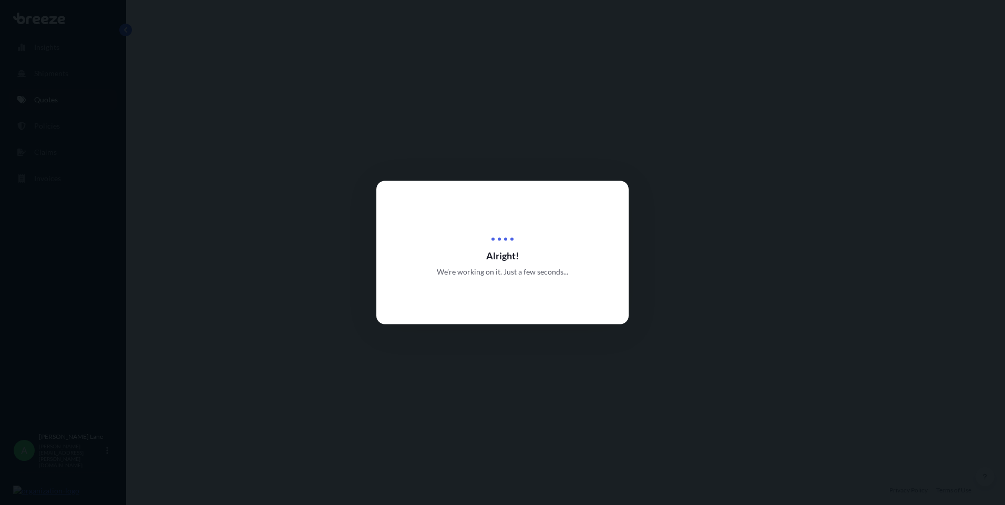
select select "Road"
select select "Air"
select select "Road"
select select "3"
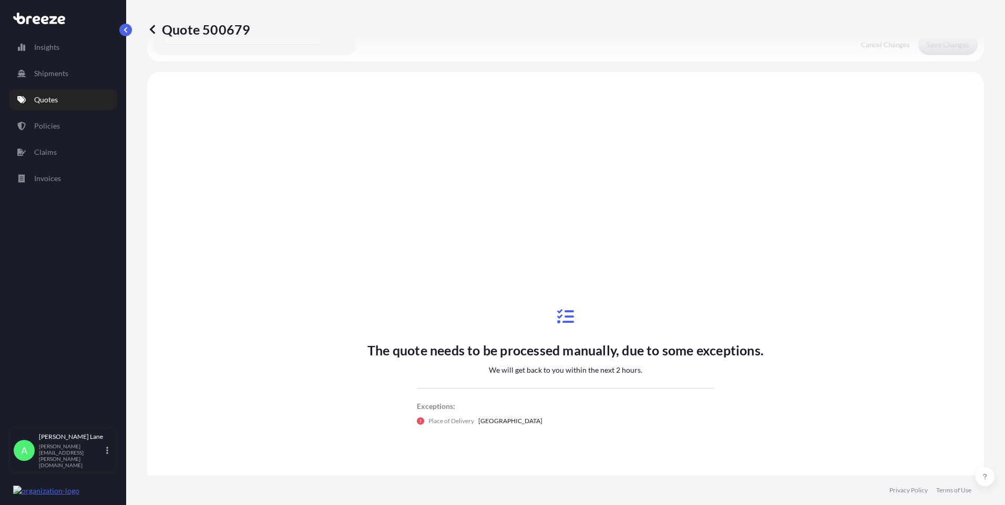
scroll to position [420, 0]
